Goal: Transaction & Acquisition: Purchase product/service

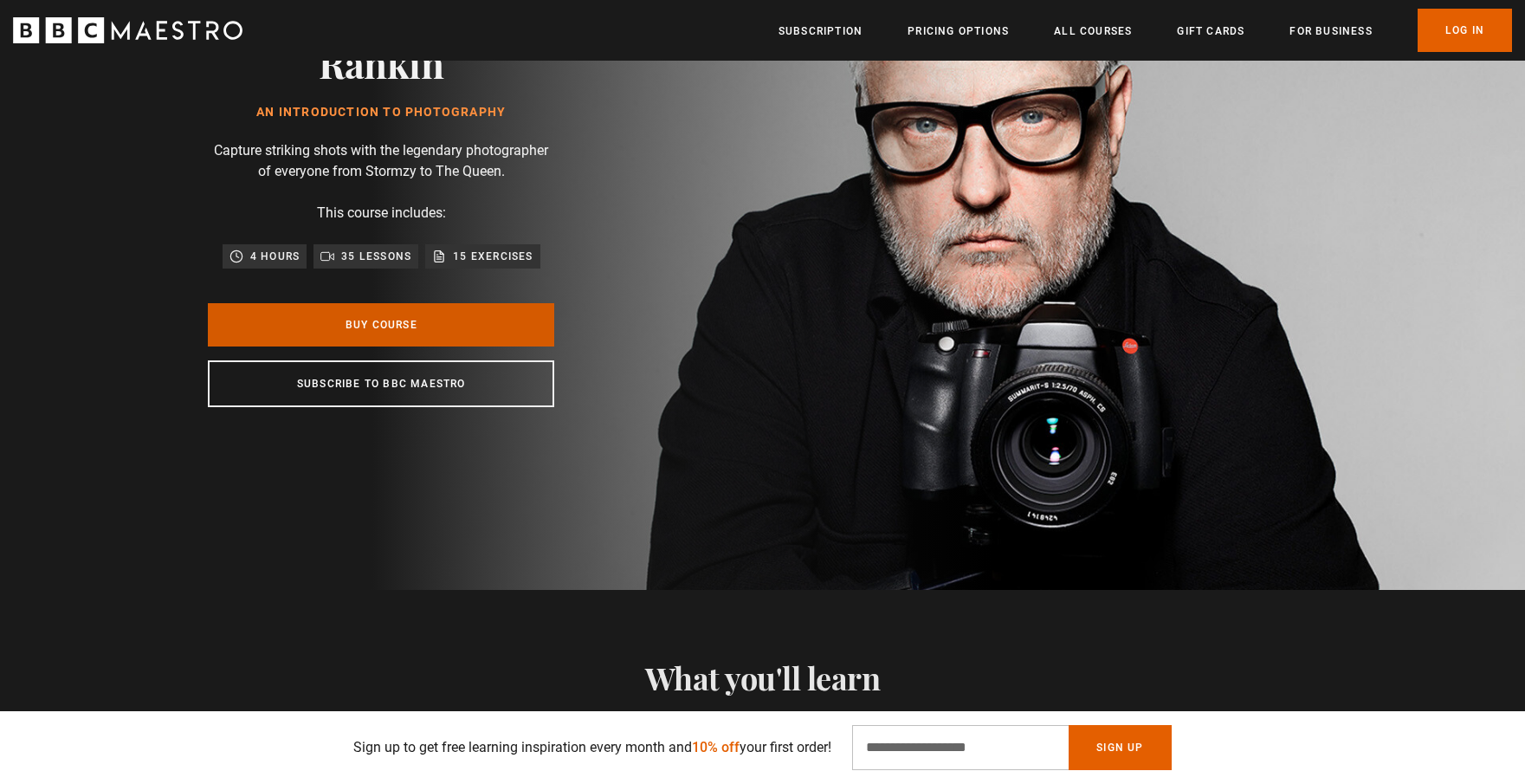
scroll to position [0, 454]
click at [350, 329] on link "Buy Course" at bounding box center [381, 324] width 346 height 43
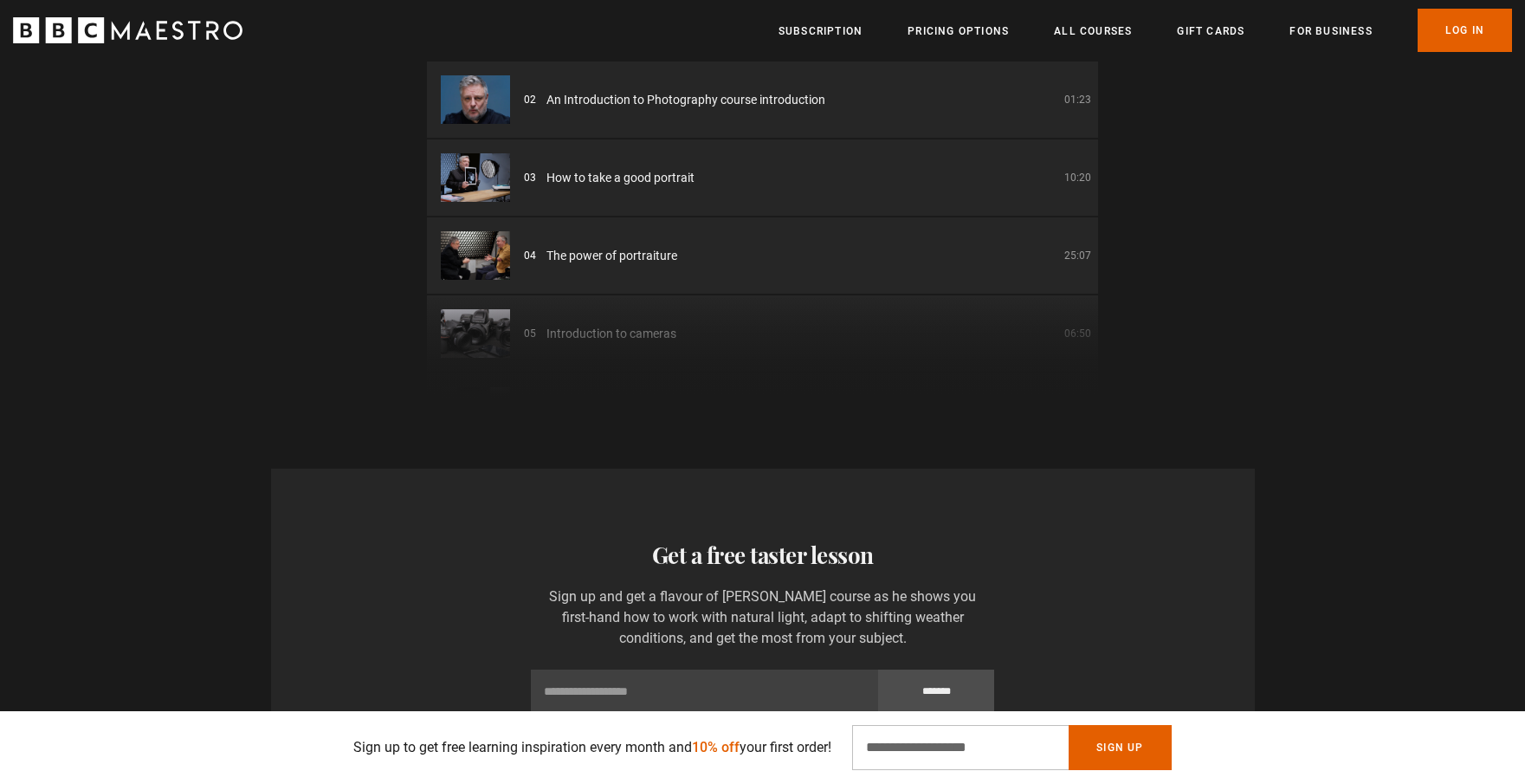
scroll to position [0, 227]
click at [533, 170] on p "03" at bounding box center [530, 178] width 12 height 16
click at [474, 159] on img at bounding box center [475, 177] width 69 height 49
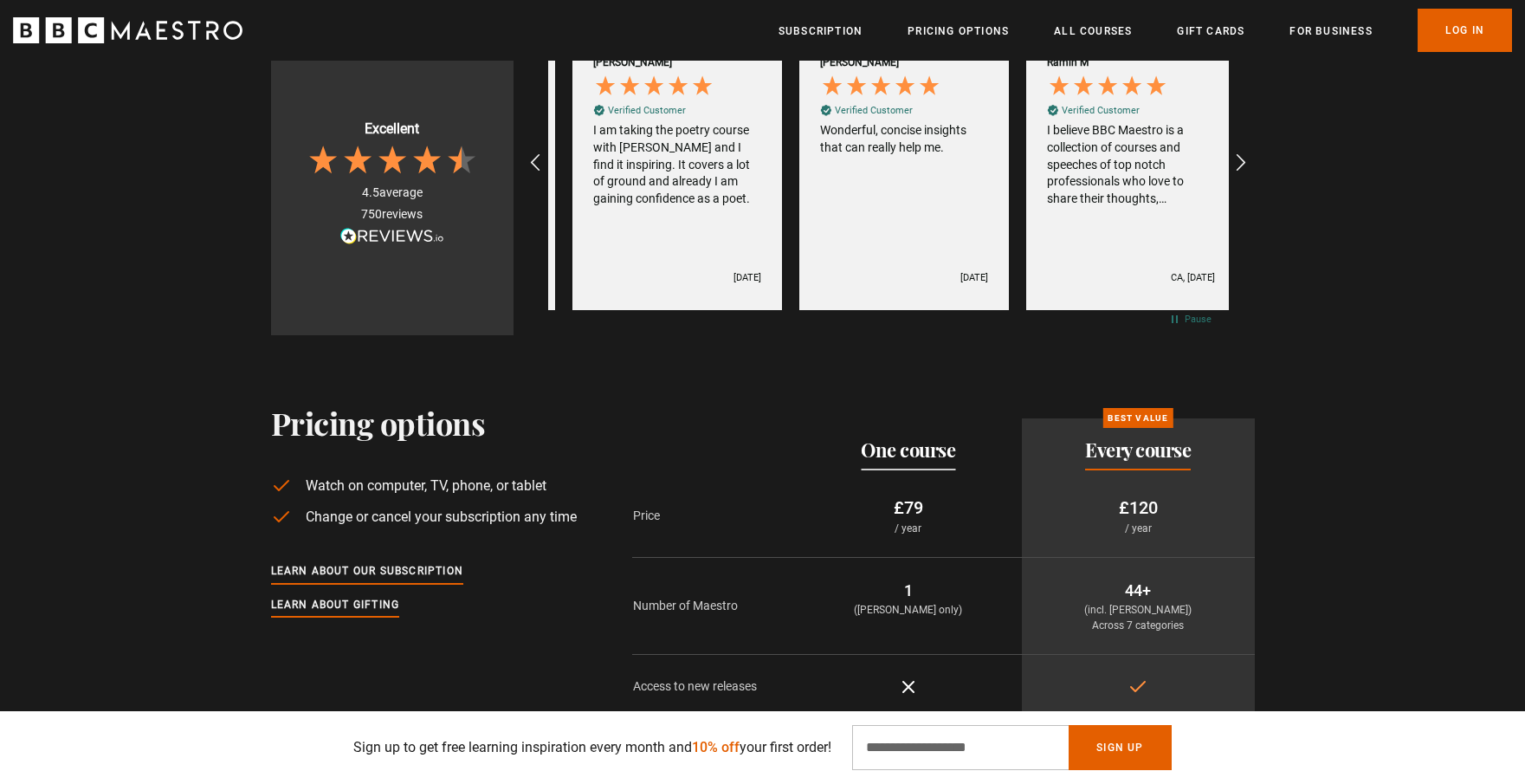
scroll to position [0, 908]
